Goal: Check status: Check status

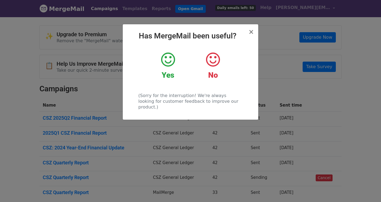
click at [170, 57] on icon at bounding box center [168, 59] width 14 height 16
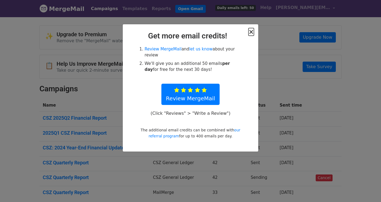
click at [251, 33] on span "×" at bounding box center [250, 32] width 5 height 8
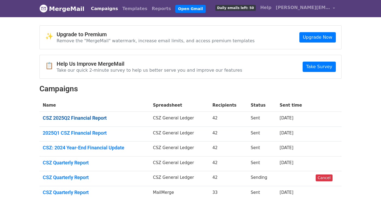
click at [98, 117] on link "CSZ 2025Q2 Financial Report" at bounding box center [95, 118] width 104 height 6
click at [49, 118] on link "CSZ 2025Q2 Financial Report" at bounding box center [95, 118] width 104 height 6
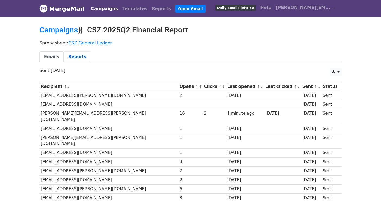
click at [83, 51] on link "Reports" at bounding box center [77, 56] width 27 height 11
drag, startPoint x: 198, startPoint y: 28, endPoint x: 90, endPoint y: 28, distance: 108.0
click at [90, 28] on h2 "Campaigns ⟫ CSZ 2025Q2 Financial Report" at bounding box center [190, 29] width 302 height 9
copy h2 "CSZ 2025Q2 Financial Report"
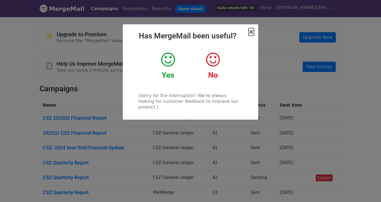
click at [250, 31] on span "×" at bounding box center [250, 32] width 5 height 8
